Goal: Transaction & Acquisition: Purchase product/service

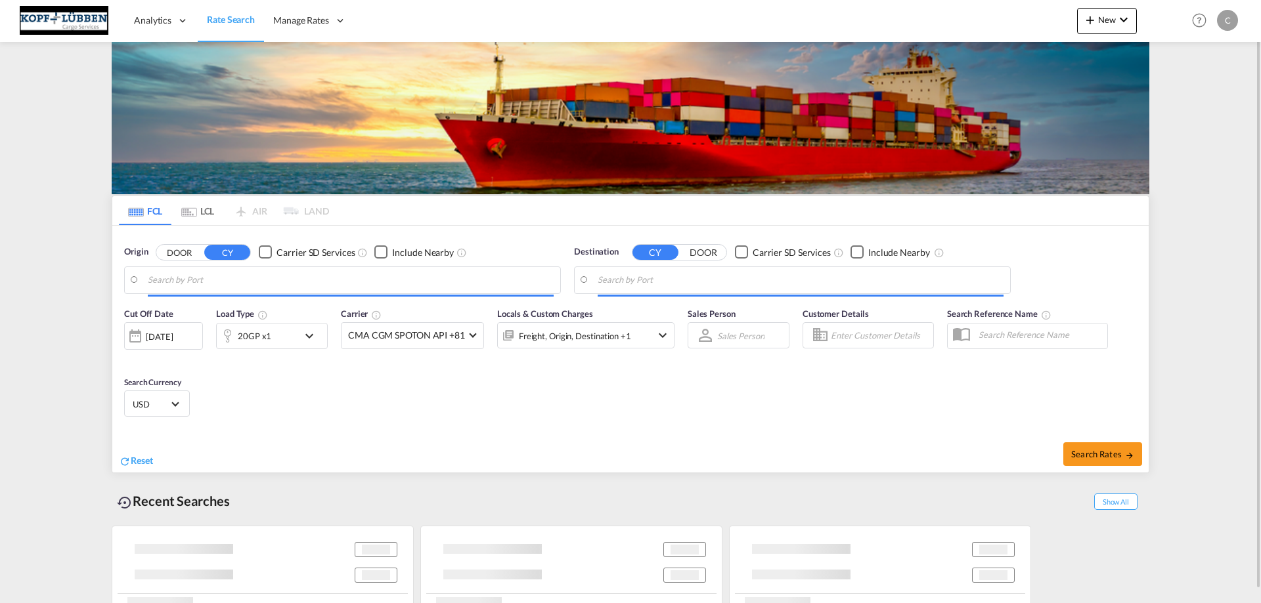
type input "Antwerp, BEANR"
type input "Melbourne, AUMEL"
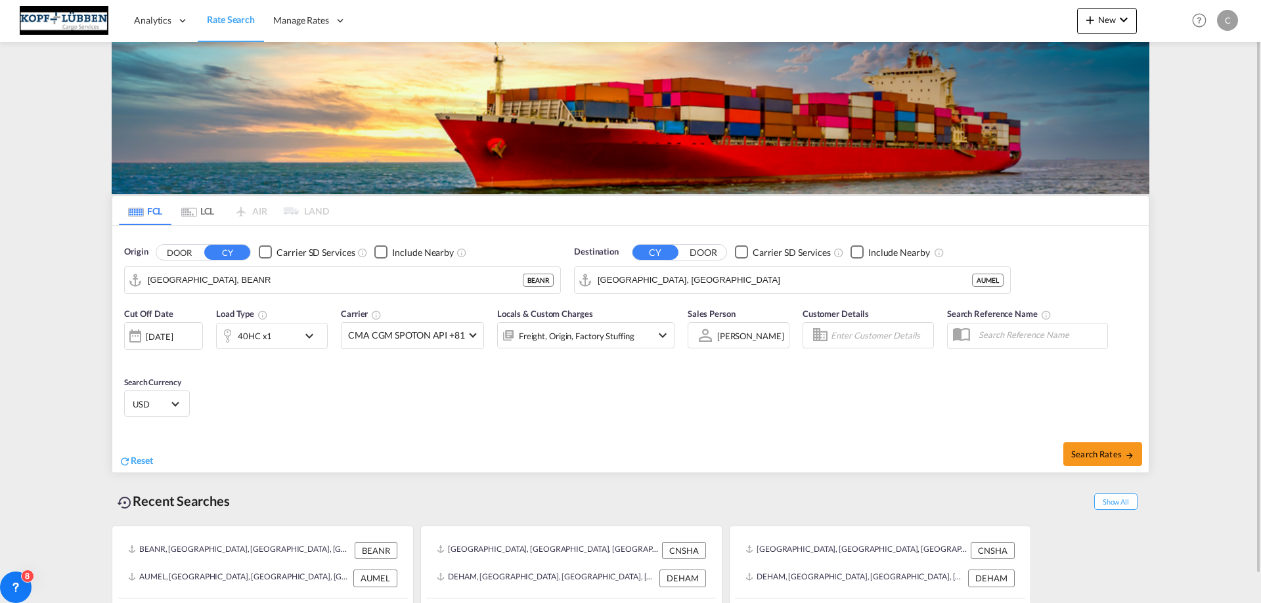
click at [265, 253] on div "Checkbox No Ink" at bounding box center [265, 252] width 13 height 13
click at [175, 252] on button "DOOR" at bounding box center [179, 252] width 46 height 15
click at [229, 253] on button "CY" at bounding box center [227, 252] width 46 height 15
drag, startPoint x: 267, startPoint y: 255, endPoint x: 248, endPoint y: 265, distance: 21.2
click at [263, 253] on div "Checkbox No Ink" at bounding box center [265, 252] width 13 height 13
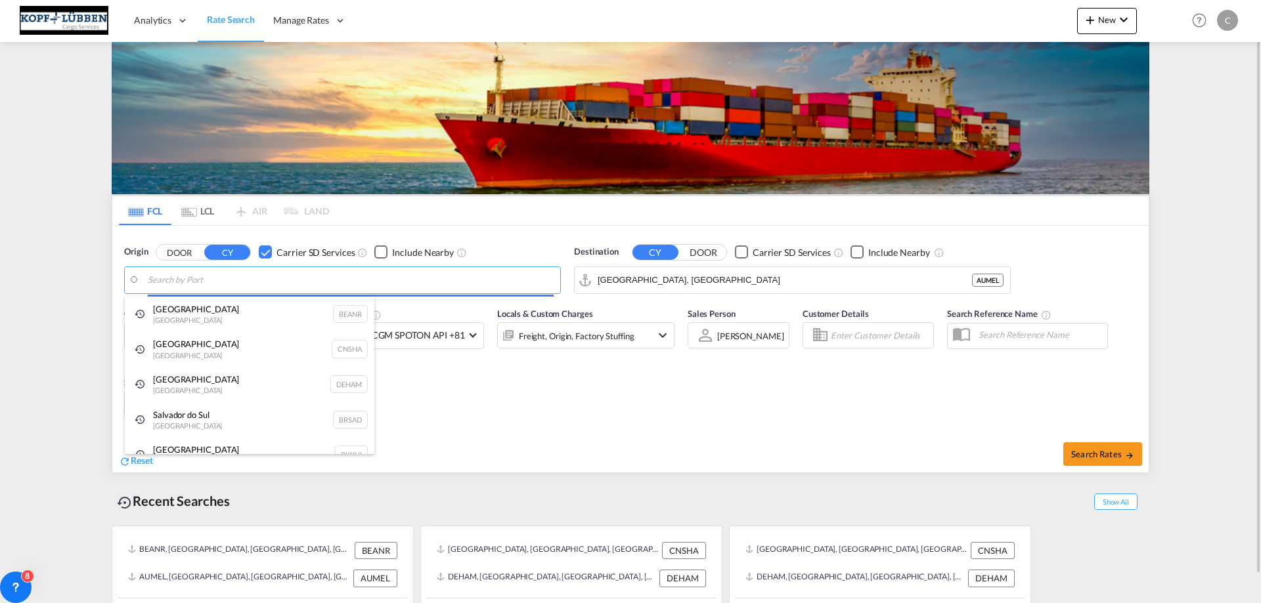
click at [197, 278] on body "Analytics Dashboard Reports Rate Search Manage Rates Contract Rates My Rate Fil…" at bounding box center [630, 301] width 1261 height 603
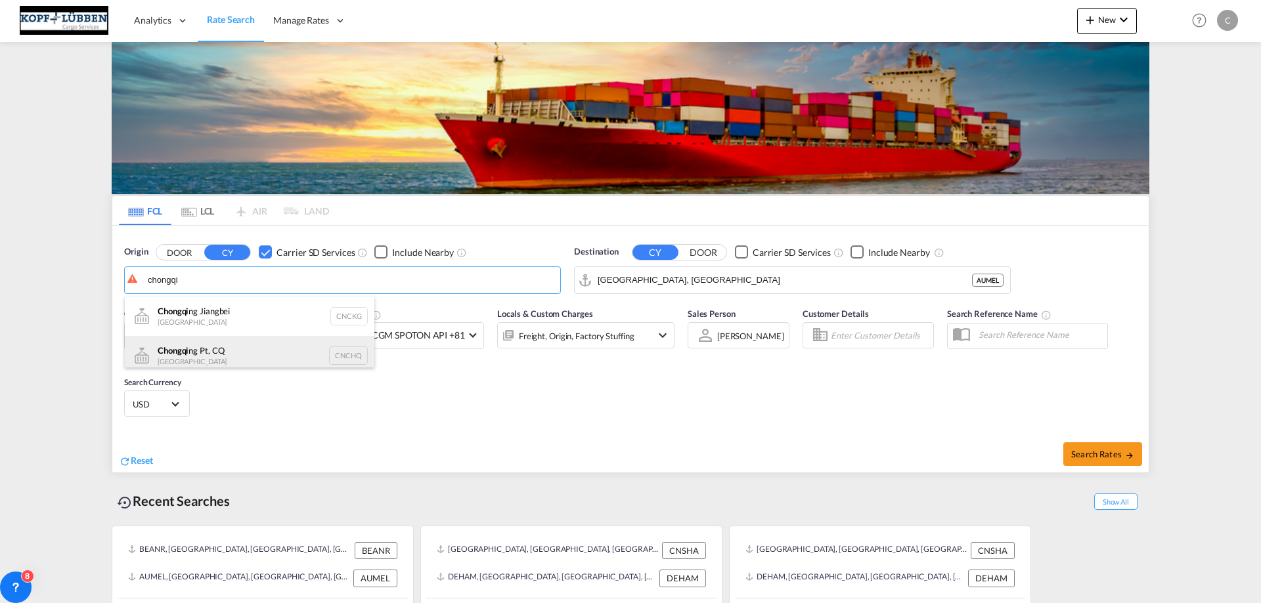
click at [205, 356] on div "Chongqi ng Pt, CQ China CNCHQ" at bounding box center [249, 355] width 249 height 39
type input "Chongqing Pt, CQ, CNCHQ"
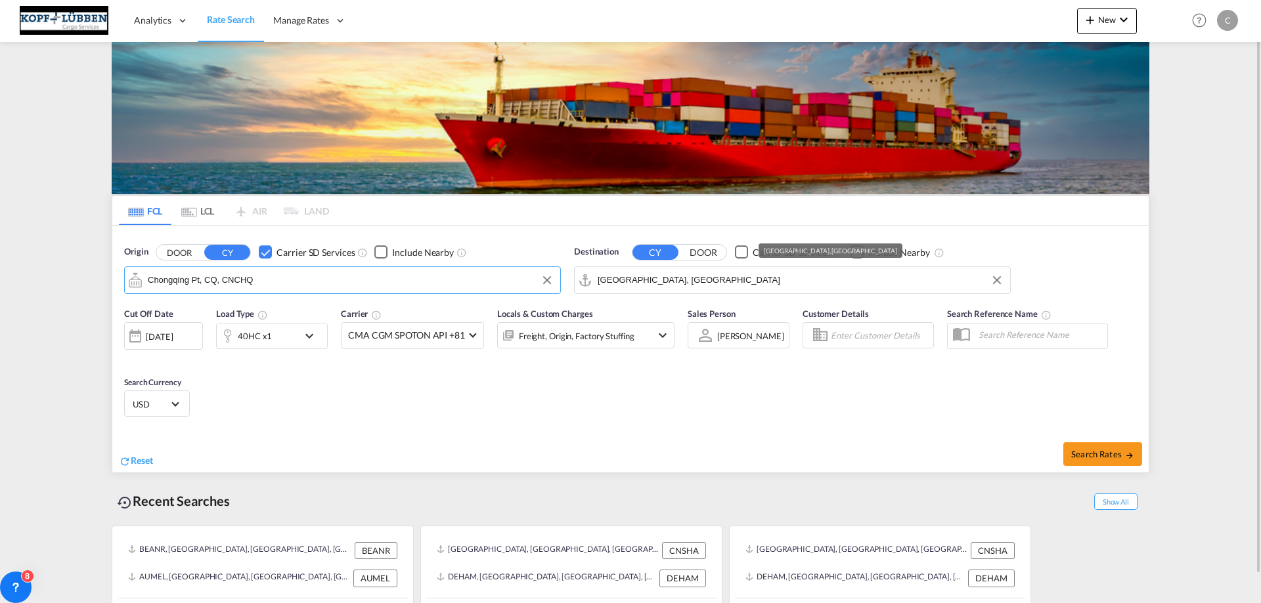
click at [651, 282] on input "Melbourne, AUMEL" at bounding box center [800, 281] width 406 height 20
click at [705, 250] on button "DOOR" at bounding box center [703, 252] width 46 height 15
click at [655, 251] on button "CY" at bounding box center [655, 252] width 46 height 15
click at [747, 252] on div "Checkbox No Ink" at bounding box center [741, 252] width 13 height 13
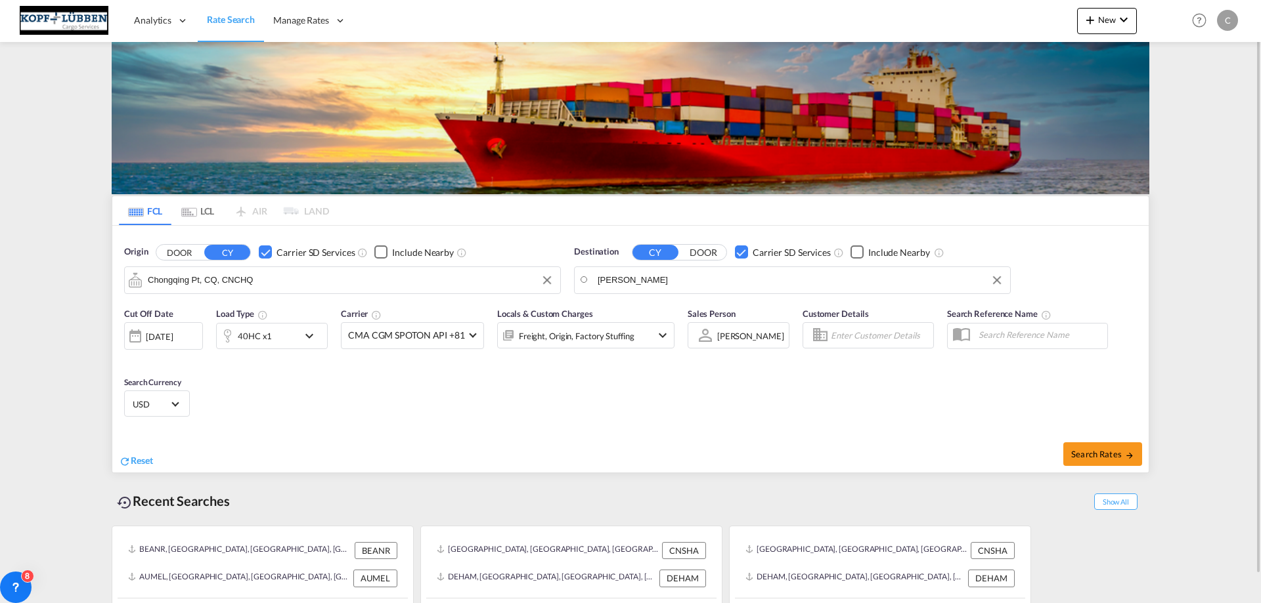
click at [660, 284] on input "dambach" at bounding box center [800, 281] width 406 height 20
click at [639, 284] on input "dambach" at bounding box center [800, 281] width 406 height 20
type input "d"
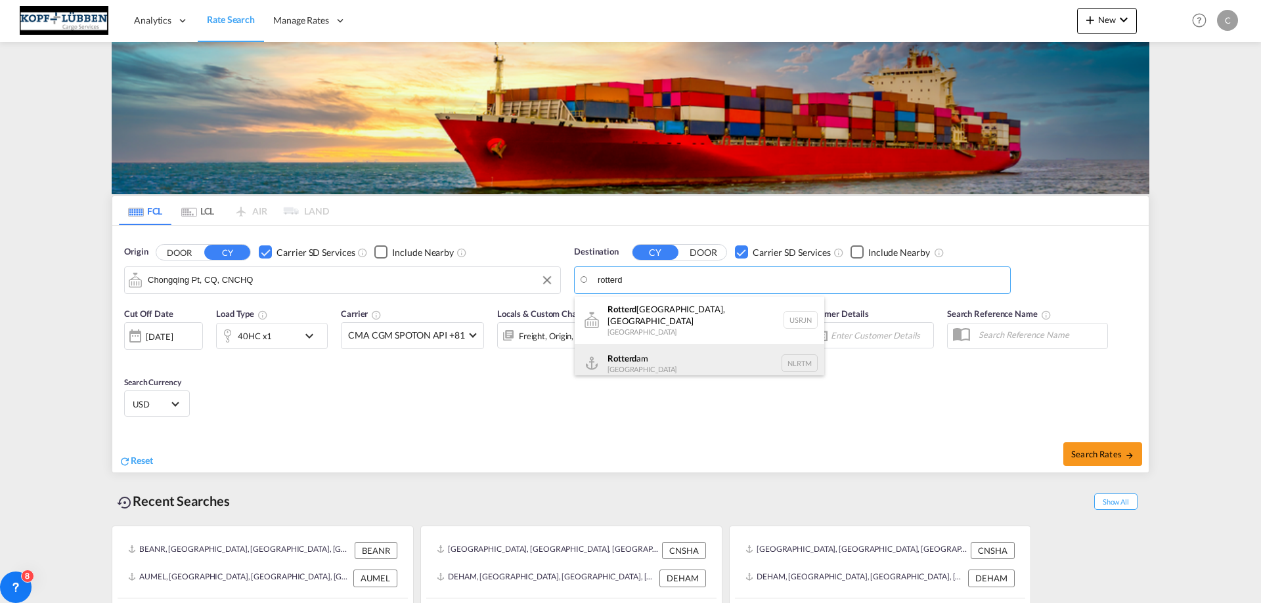
click at [637, 360] on div "Rotterd am Netherlands NLRTM" at bounding box center [698, 363] width 249 height 39
type input "Rotterdam, NLRTM"
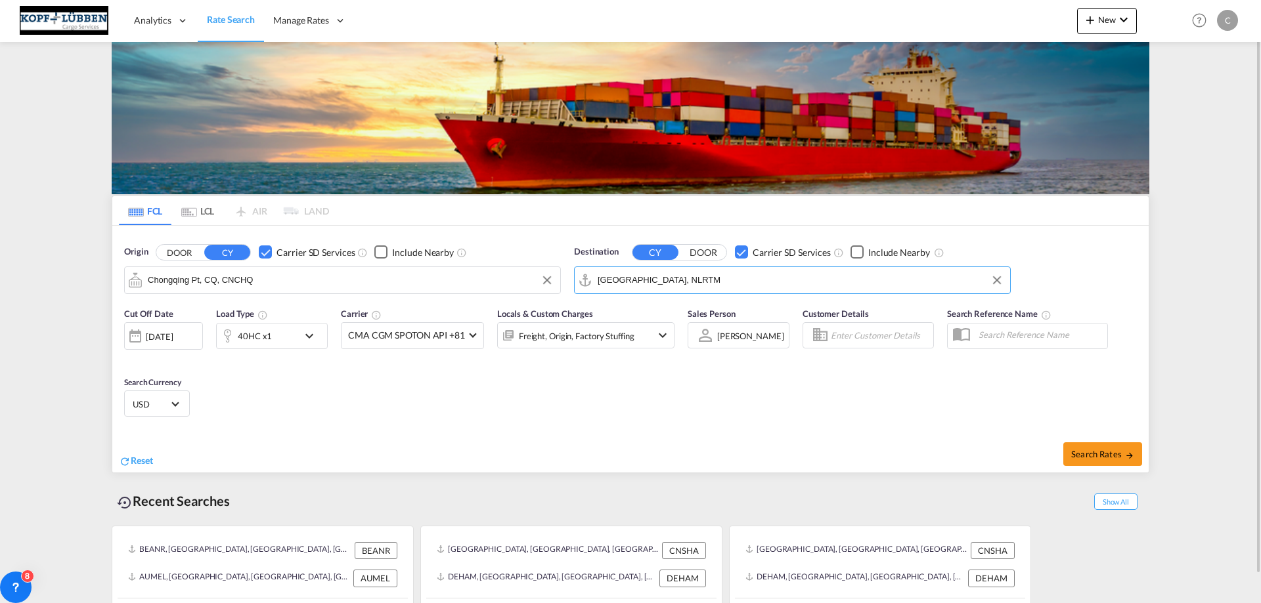
click at [636, 336] on div "Freight, Origin, Factory Stuffing" at bounding box center [568, 335] width 141 height 26
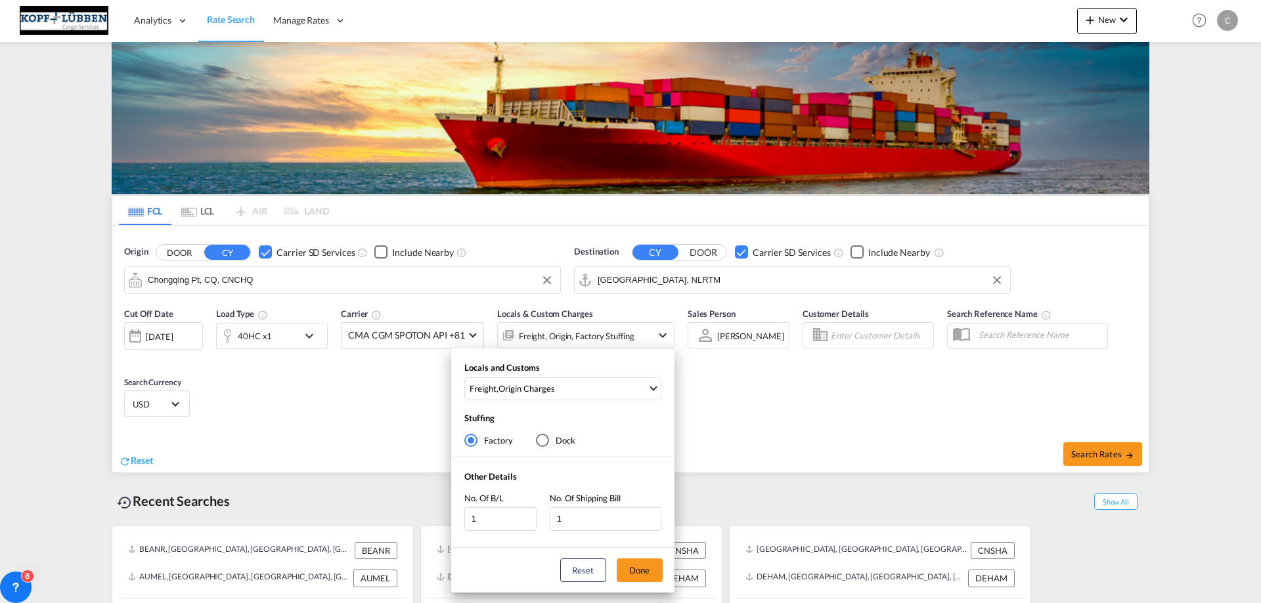
click at [548, 444] on div "Dock" at bounding box center [542, 440] width 13 height 13
drag, startPoint x: 470, startPoint y: 437, endPoint x: 479, endPoint y: 437, distance: 8.6
click at [471, 437] on div "Factory" at bounding box center [470, 440] width 13 height 13
click at [528, 391] on div "Origin Charges" at bounding box center [526, 389] width 56 height 12
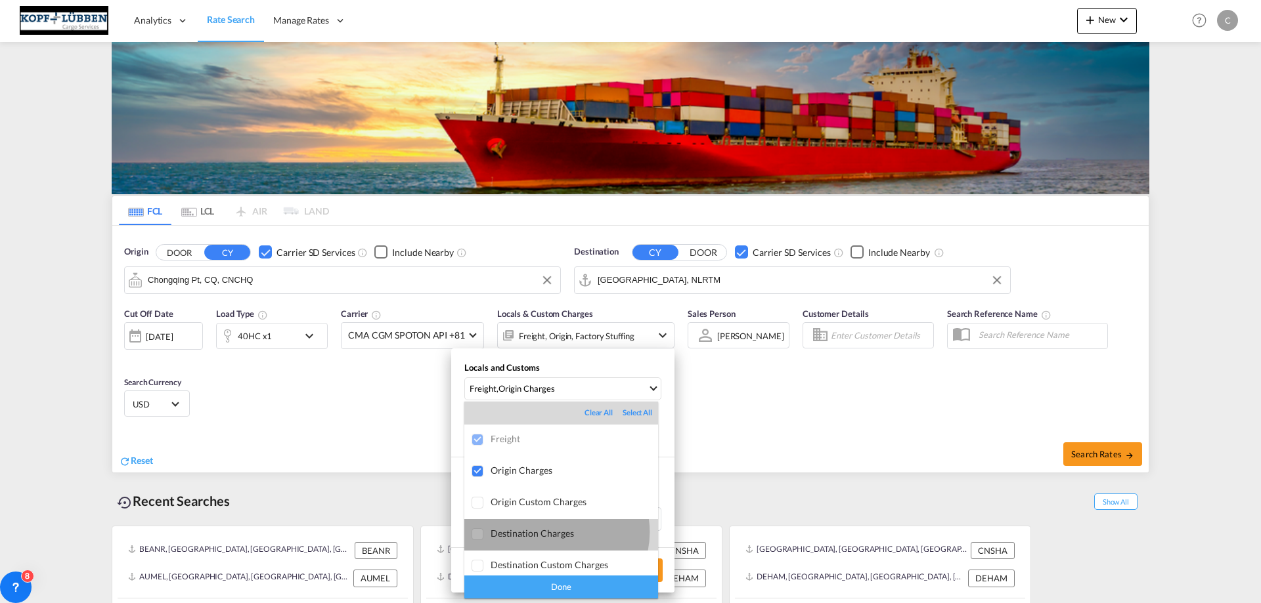
click at [555, 532] on div "Destination Charges" at bounding box center [573, 533] width 167 height 11
drag, startPoint x: 556, startPoint y: 588, endPoint x: 597, endPoint y: 597, distance: 42.2
click at [561, 590] on div "Done" at bounding box center [561, 587] width 194 height 23
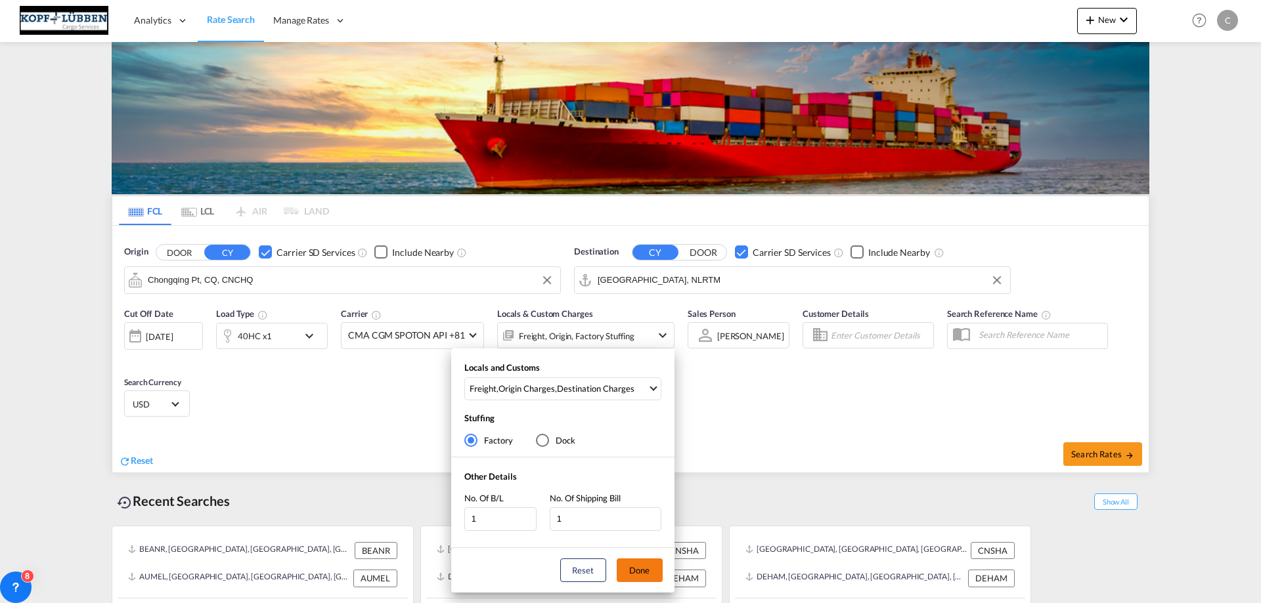
click at [647, 573] on button "Done" at bounding box center [640, 571] width 46 height 24
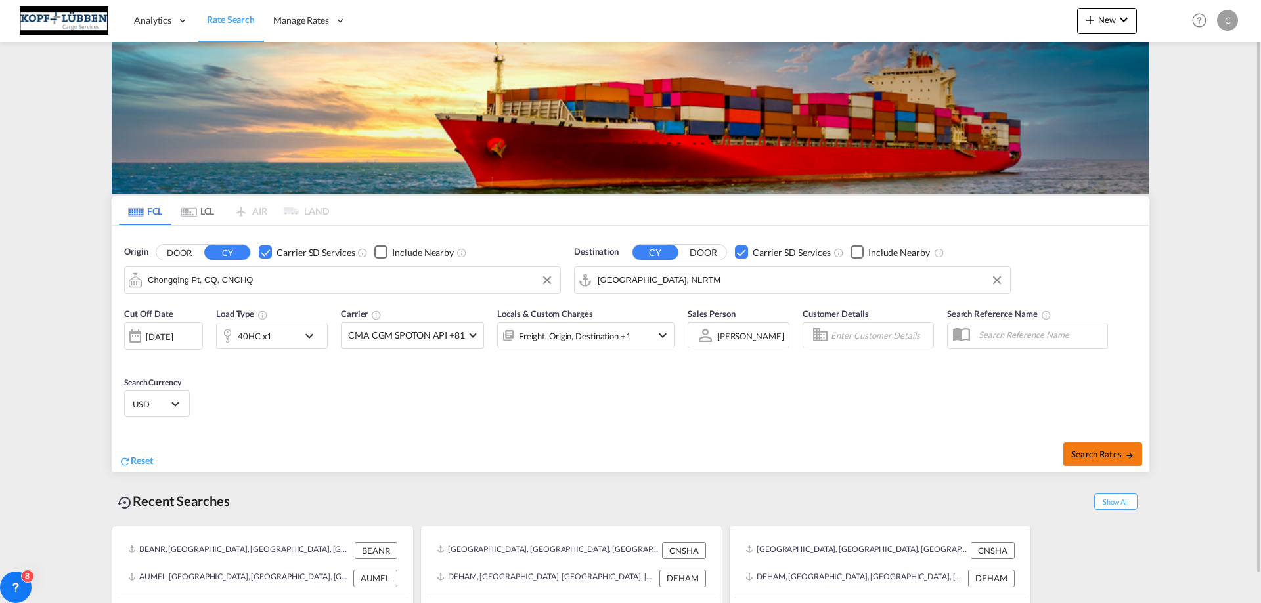
click at [1094, 460] on button "Search Rates" at bounding box center [1102, 455] width 79 height 24
type input "CNCHQ to NLRTM / 11 Aug 2025"
